Goal: Navigation & Orientation: Find specific page/section

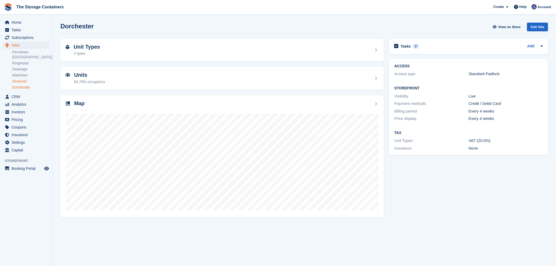
click at [23, 79] on link "Verwood" at bounding box center [31, 81] width 38 height 5
click at [22, 61] on link "Ringwood" at bounding box center [31, 63] width 38 height 5
